Goal: Task Accomplishment & Management: Manage account settings

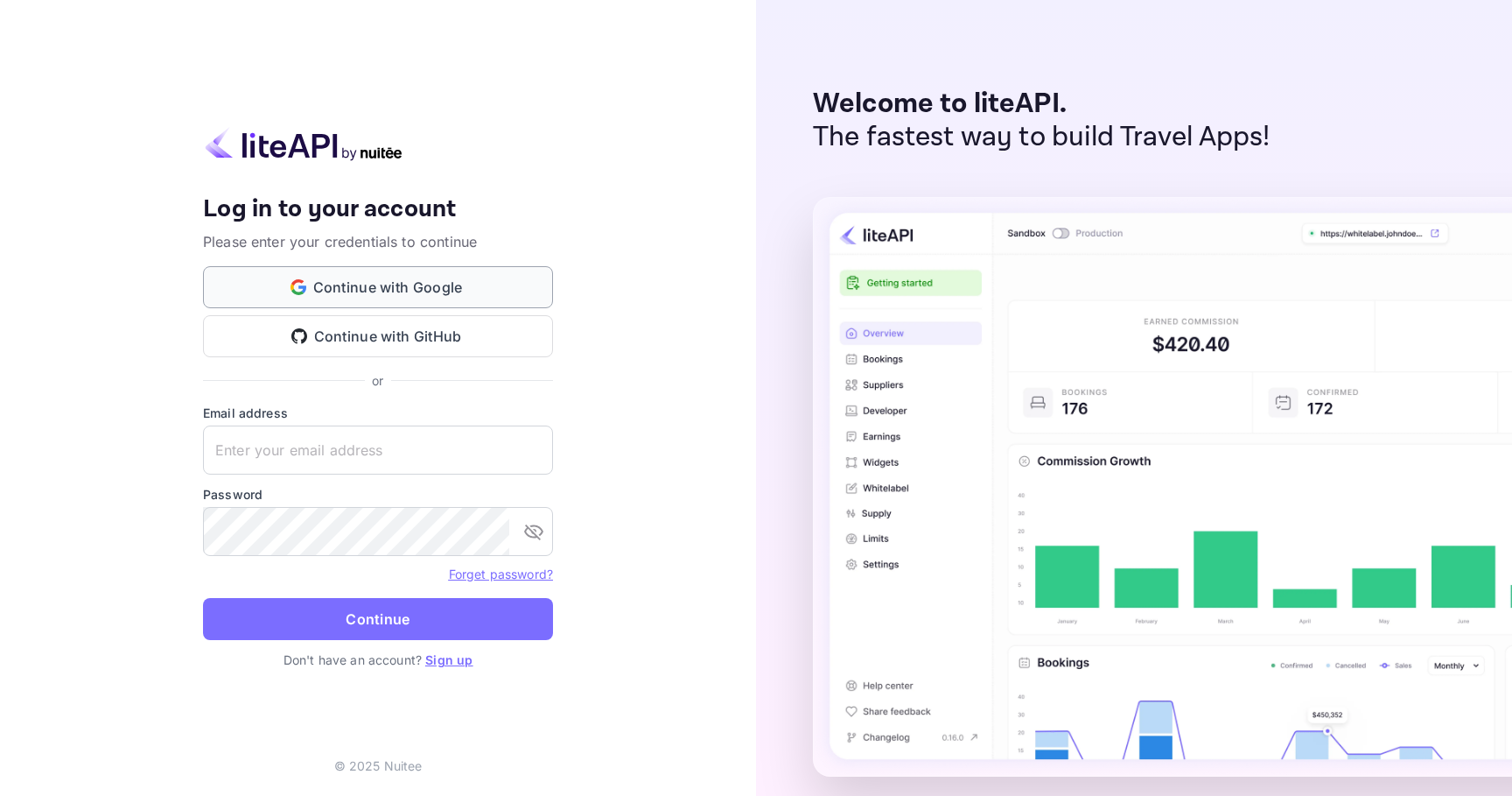
click at [359, 283] on button "Continue with Google" at bounding box center [378, 288] width 350 height 42
type input "[PERSON_NAME][EMAIL_ADDRESS][DOMAIN_NAME]"
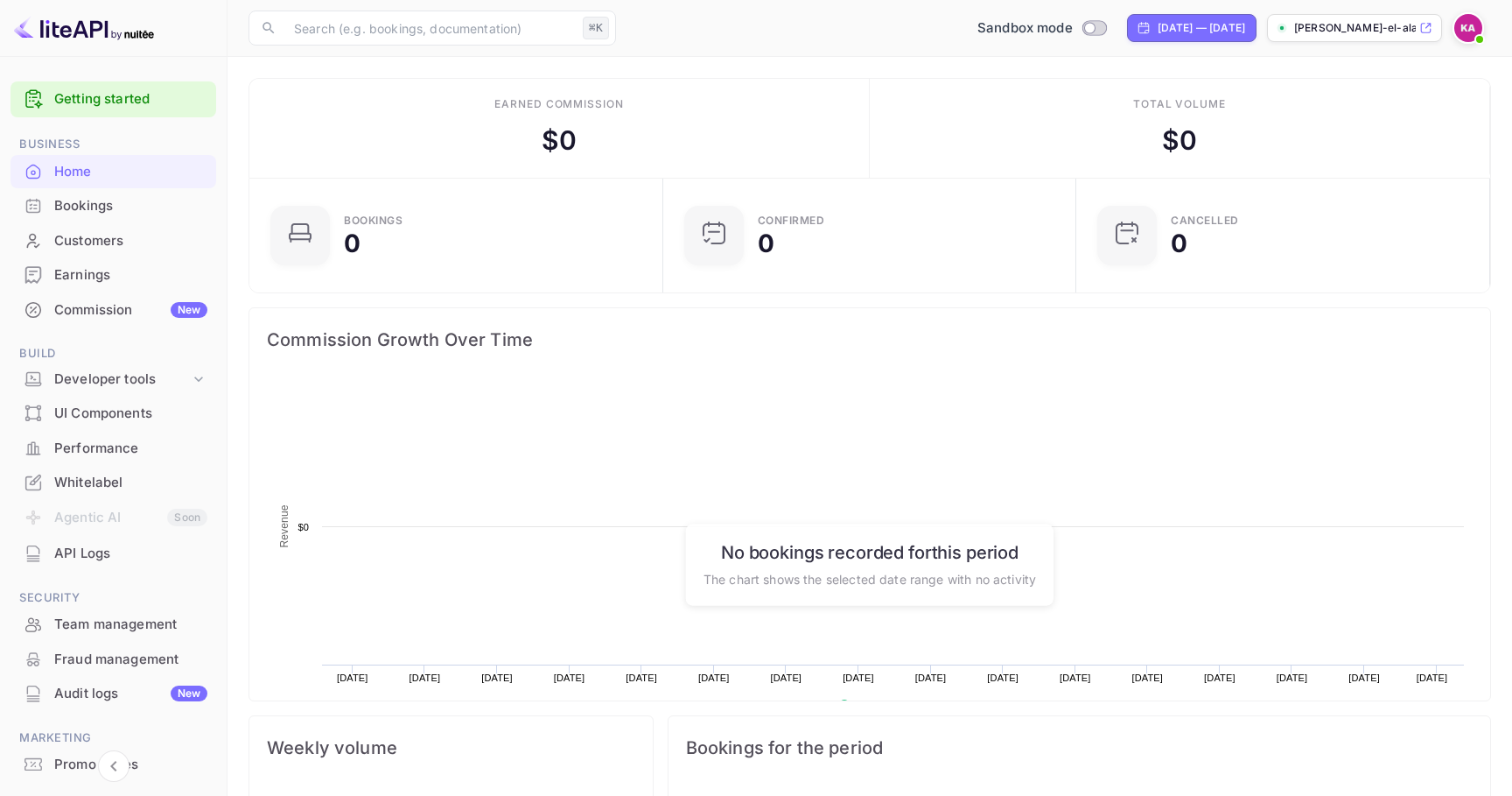
scroll to position [284, 403]
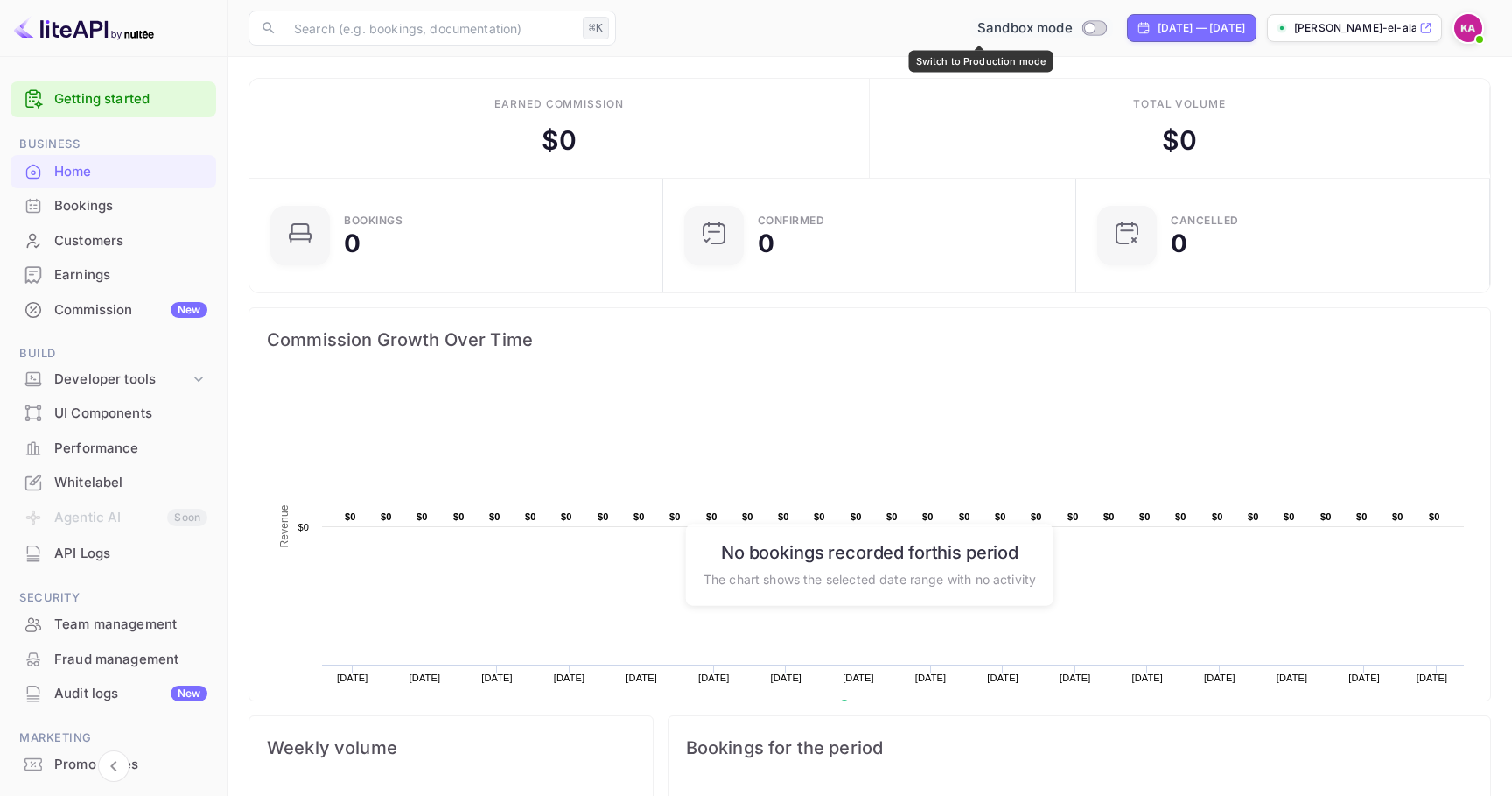
click at [1072, 33] on input "Switch to Production mode" at bounding box center [1089, 27] width 35 height 11
checkbox input "false"
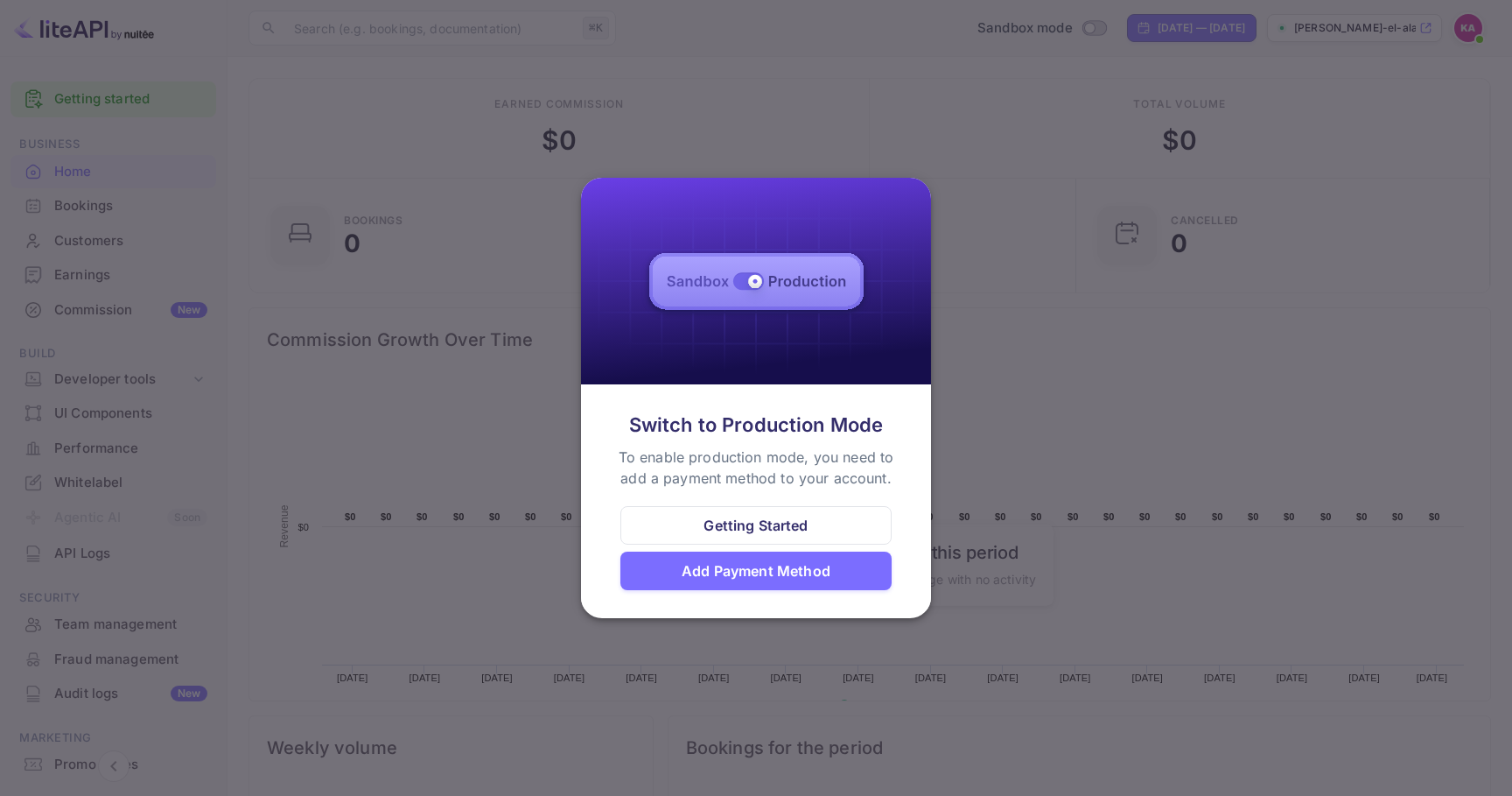
click at [738, 579] on div "Add Payment Method" at bounding box center [756, 571] width 149 height 21
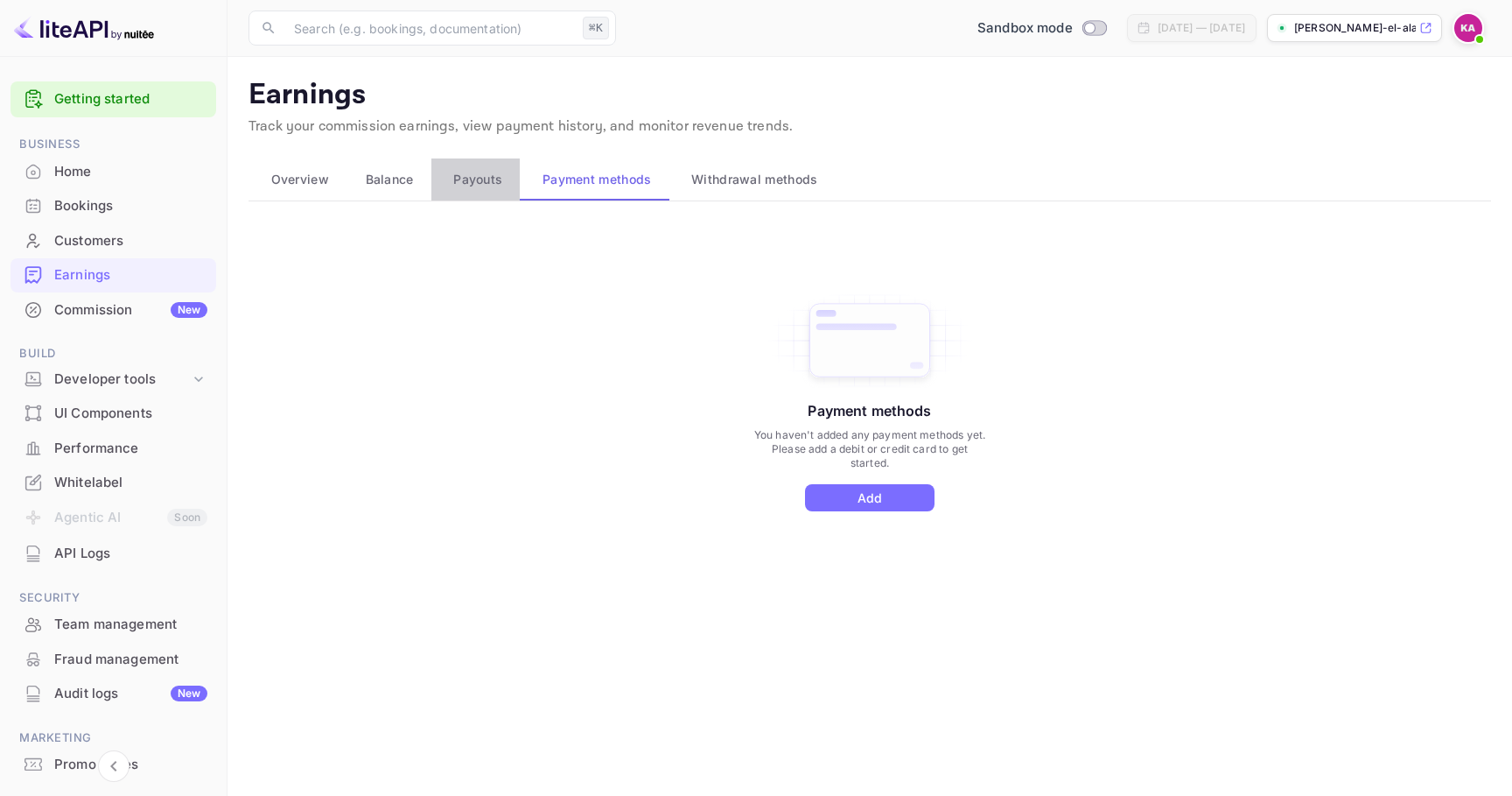
drag, startPoint x: 478, startPoint y: 176, endPoint x: 845, endPoint y: 392, distance: 425.8
click at [849, 391] on main "Earnings Track your commission earnings, view payment history, and monitor reve…" at bounding box center [870, 425] width 1284 height 739
click at [864, 496] on button "Add" at bounding box center [870, 498] width 130 height 27
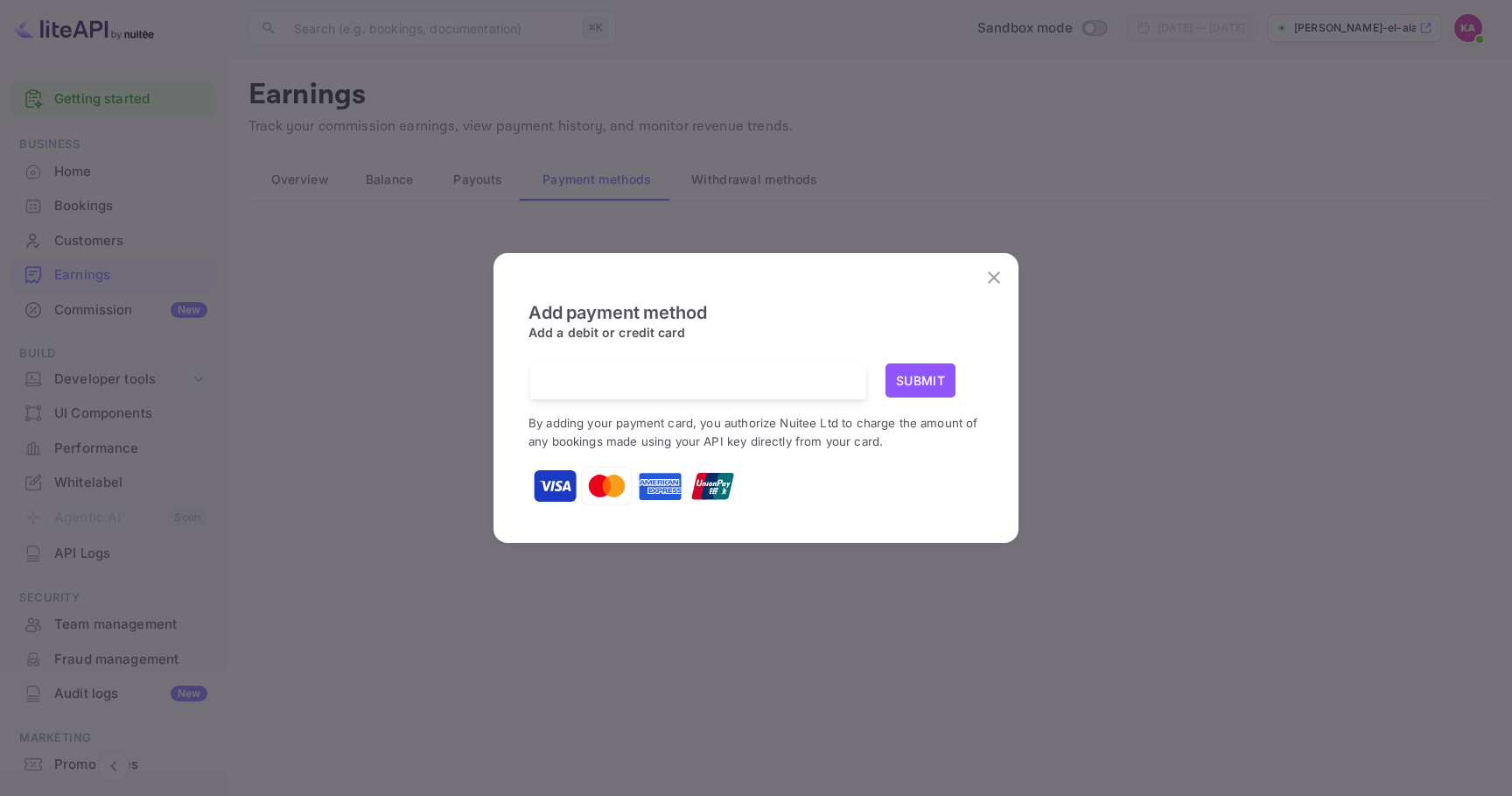
click at [729, 364] on div at bounding box center [705, 381] width 323 height 36
click at [707, 373] on iframe at bounding box center [698, 381] width 310 height 17
click at [691, 373] on iframe at bounding box center [698, 381] width 310 height 17
click at [989, 284] on icon "close" at bounding box center [994, 278] width 21 height 21
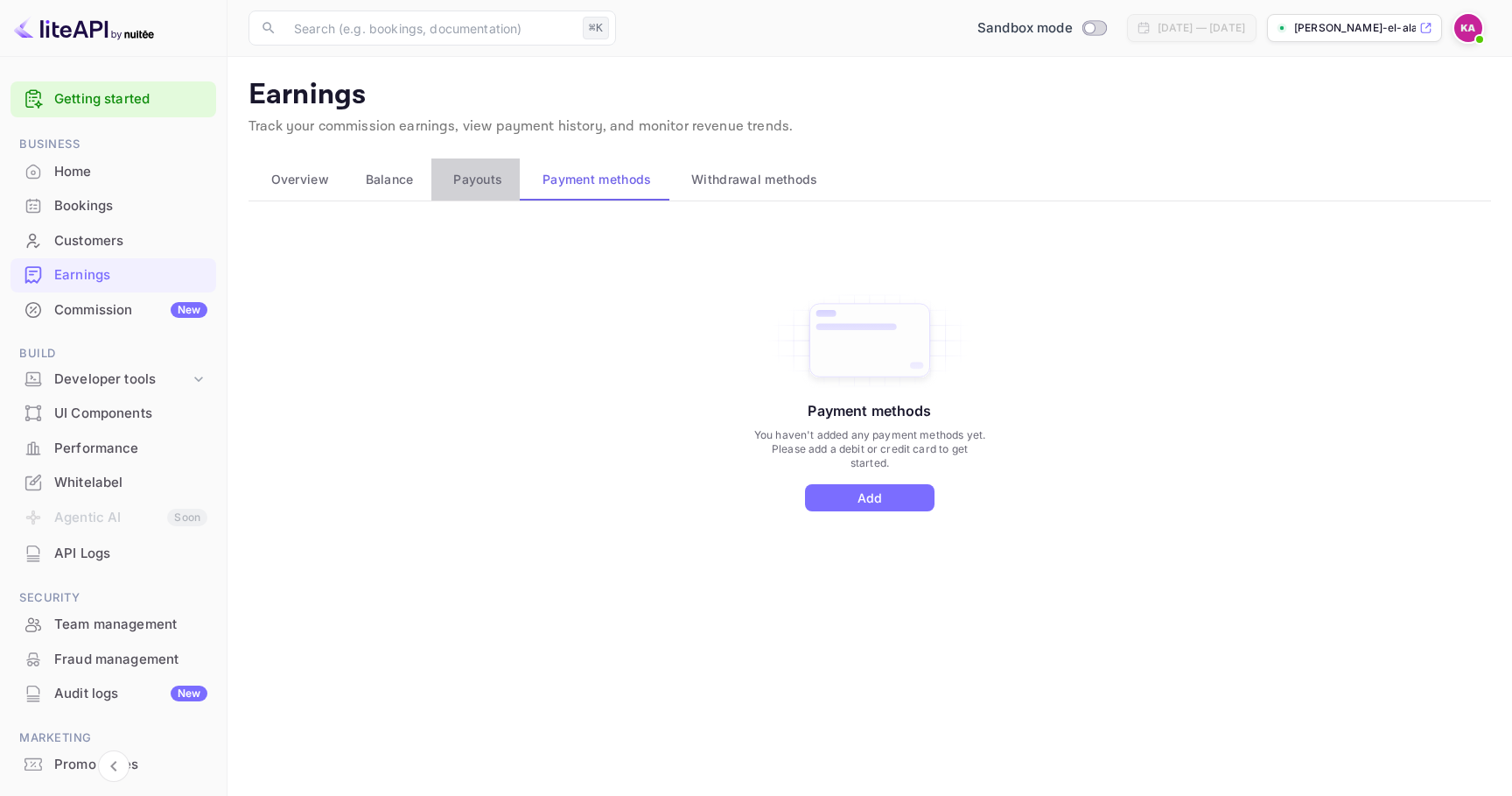
click at [469, 191] on button "Payouts" at bounding box center [475, 180] width 89 height 42
click at [472, 169] on span "Payouts" at bounding box center [478, 179] width 49 height 21
click at [727, 178] on span "Withdrawal methods" at bounding box center [754, 179] width 126 height 21
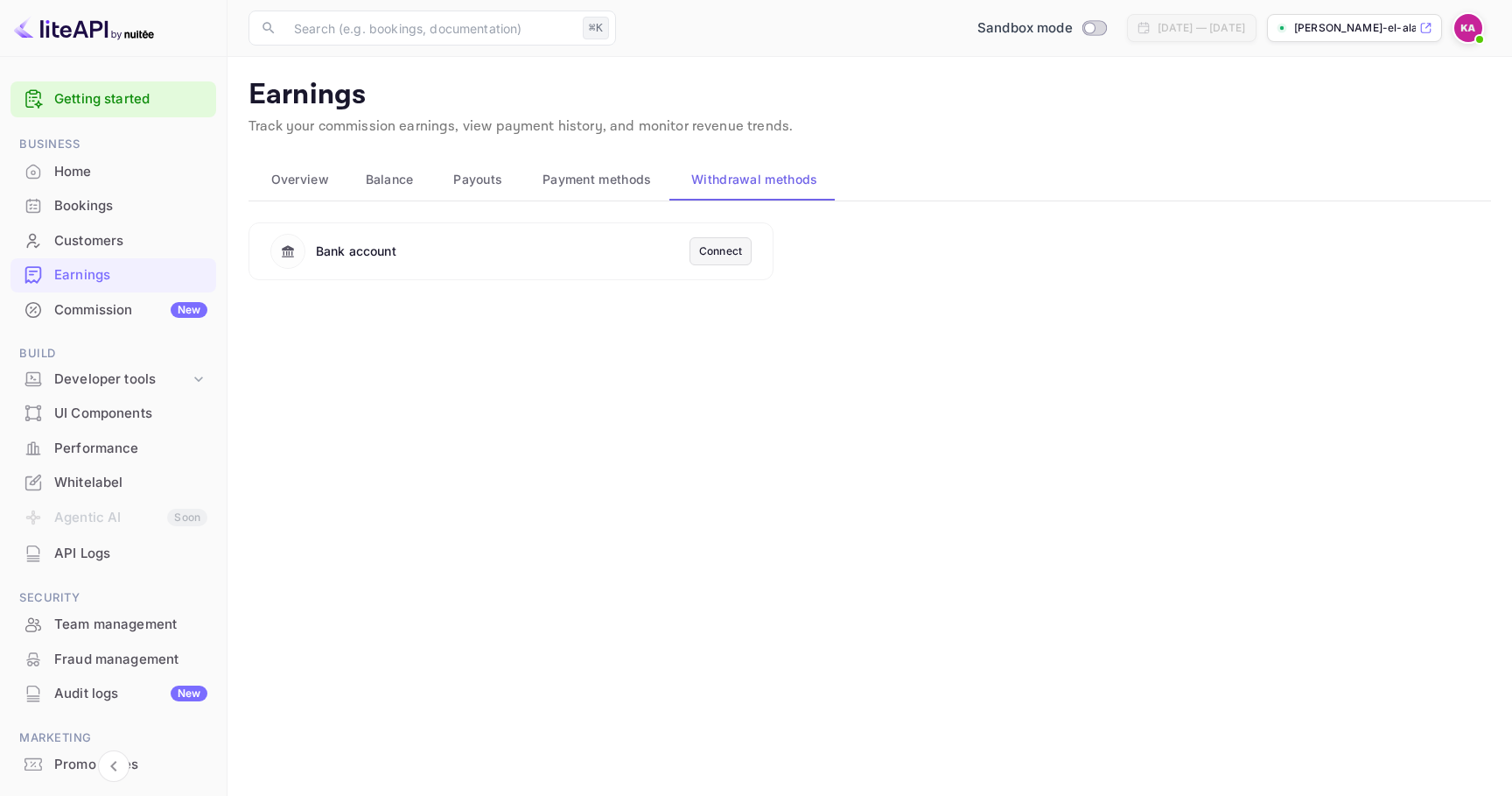
click at [702, 247] on div "Connect" at bounding box center [721, 252] width 43 height 16
